Goal: Navigation & Orientation: Find specific page/section

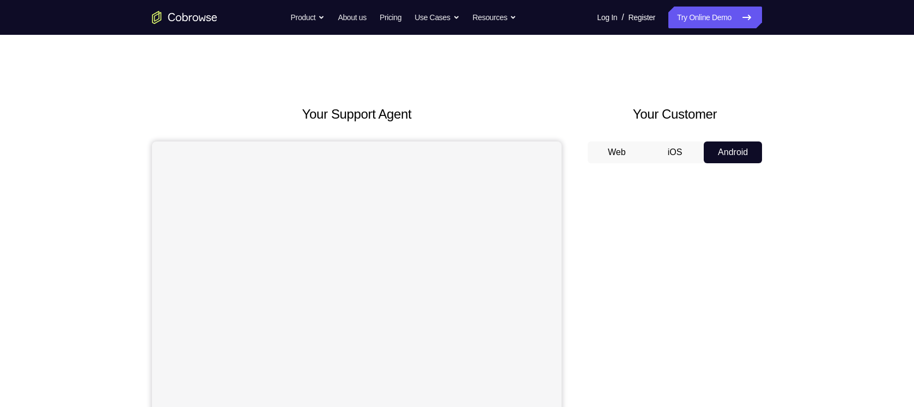
scroll to position [102, 0]
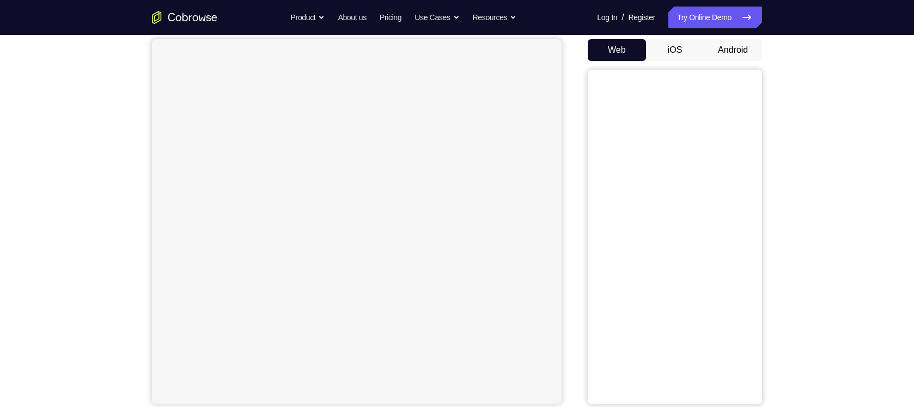
click at [745, 53] on button "Android" at bounding box center [733, 50] width 58 height 22
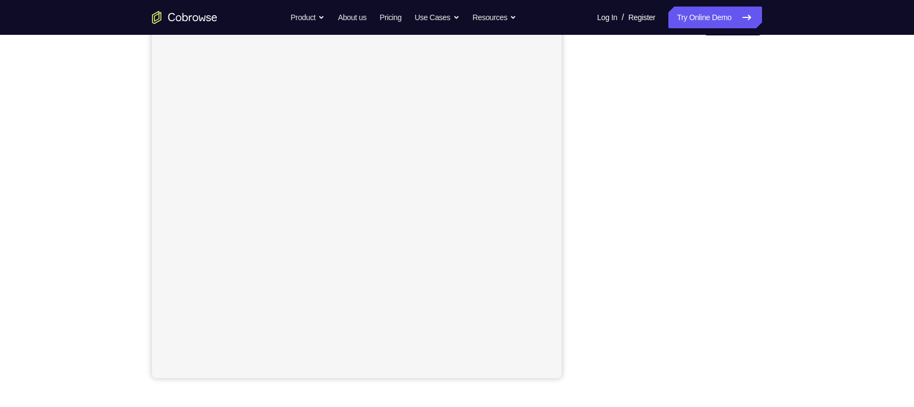
scroll to position [129, 0]
drag, startPoint x: 682, startPoint y: 382, endPoint x: 566, endPoint y: 188, distance: 226.0
click at [566, 188] on div "Your Support Agent Your Customer Web iOS Android" at bounding box center [457, 177] width 610 height 403
drag, startPoint x: 566, startPoint y: 188, endPoint x: 776, endPoint y: 271, distance: 225.5
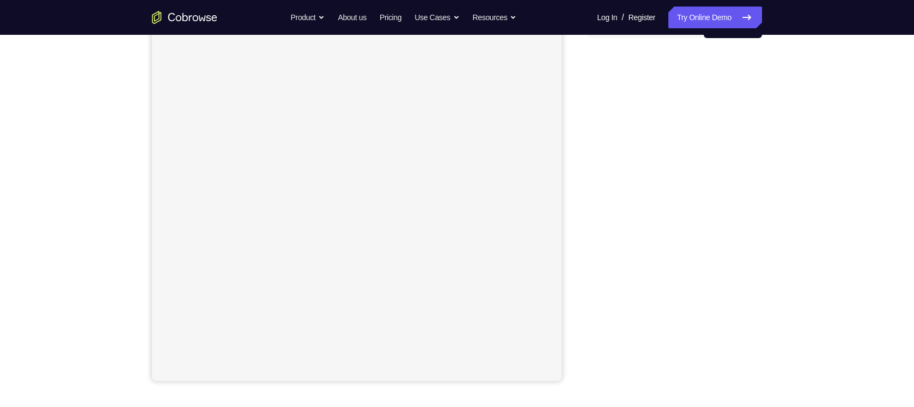
click at [776, 271] on div "Your Support Agent Your Customer Web iOS Android Next Steps We’d be happy to gi…" at bounding box center [456, 269] width 697 height 718
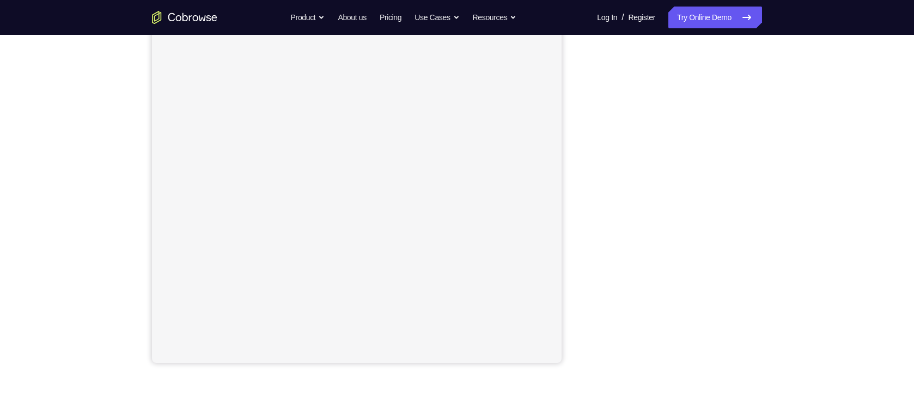
scroll to position [156, 0]
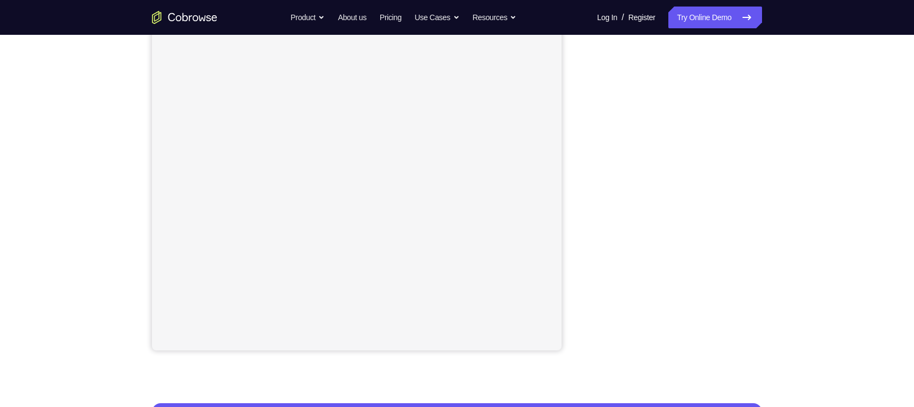
drag, startPoint x: 756, startPoint y: 176, endPoint x: 782, endPoint y: 181, distance: 26.1
click at [782, 181] on div "Your Support Agent Your Customer Web iOS Android Next Steps We’d be happy to gi…" at bounding box center [456, 238] width 697 height 718
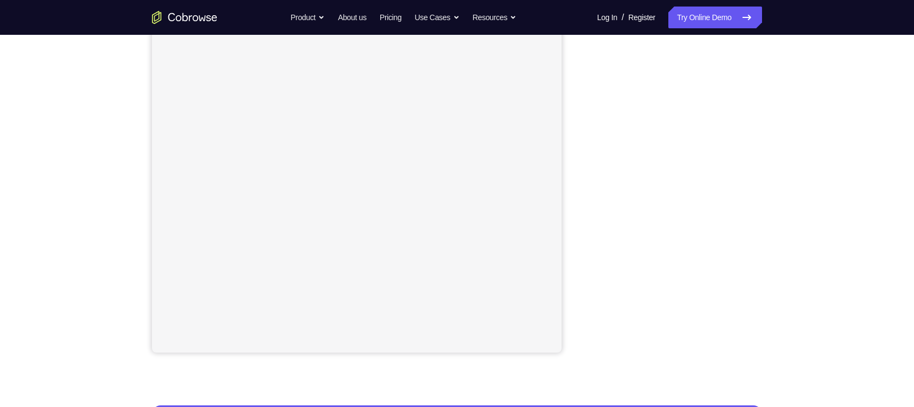
scroll to position [153, 0]
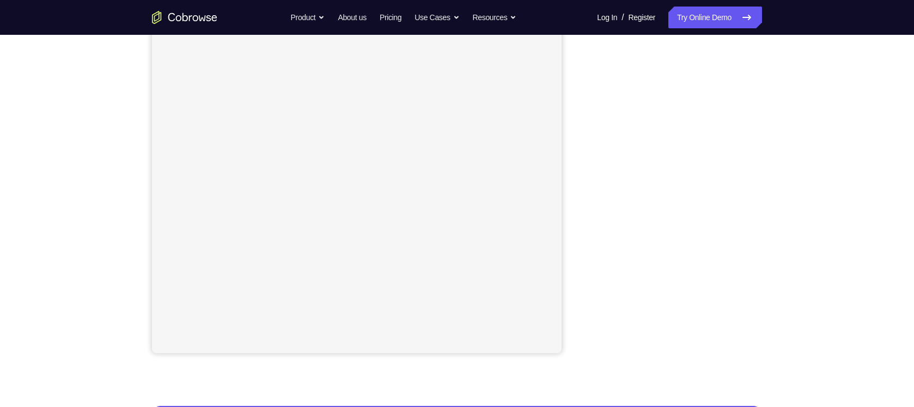
drag, startPoint x: 753, startPoint y: 117, endPoint x: 590, endPoint y: 155, distance: 167.3
click at [590, 155] on div at bounding box center [675, 186] width 174 height 335
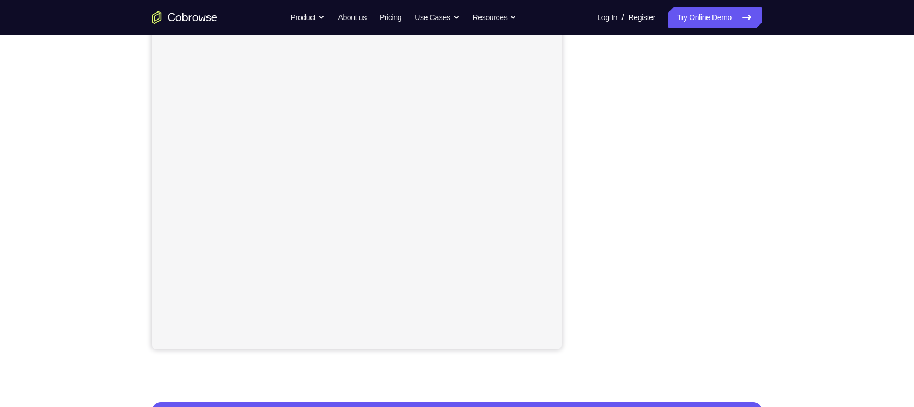
scroll to position [158, 0]
